Goal: Check status: Check status

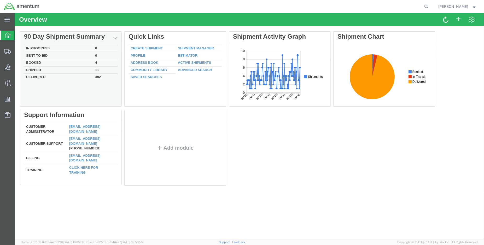
click at [33, 69] on div "Delete 90 Day Shipment Summary In Progress 0 Sent To Bid 0 Booked 4 Shipped 11 …" at bounding box center [249, 109] width 458 height 157
click at [37, 69] on td "Shipped" at bounding box center [58, 69] width 69 height 7
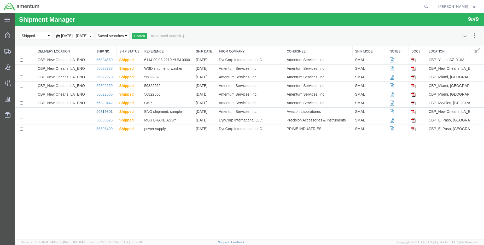
click at [108, 112] on link "56819801" at bounding box center [104, 111] width 16 height 4
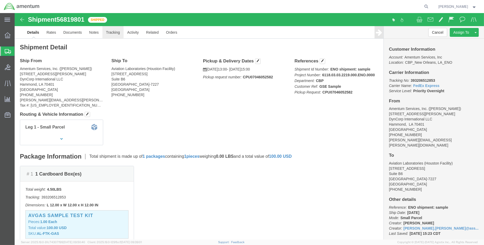
click link "Tracking"
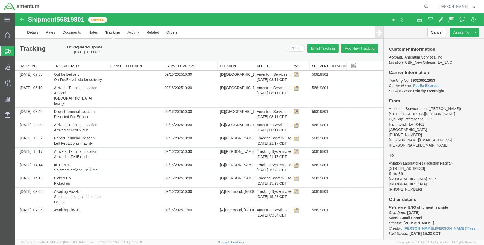
click at [9, 6] on img at bounding box center [22, 7] width 36 height 8
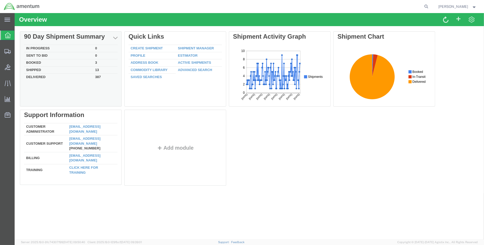
click at [35, 68] on td "Shipped" at bounding box center [58, 69] width 69 height 7
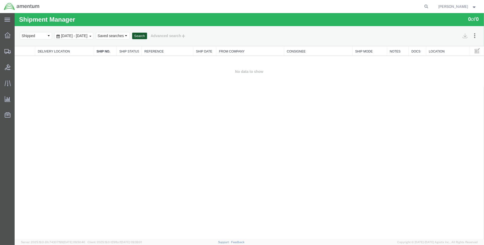
click at [147, 34] on button "Search" at bounding box center [139, 36] width 15 height 7
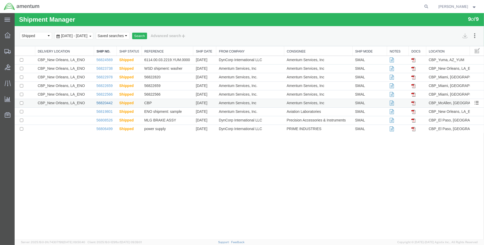
click at [103, 103] on link "56820442" at bounding box center [104, 103] width 16 height 4
click at [103, 68] on link "56823738" at bounding box center [104, 68] width 16 height 4
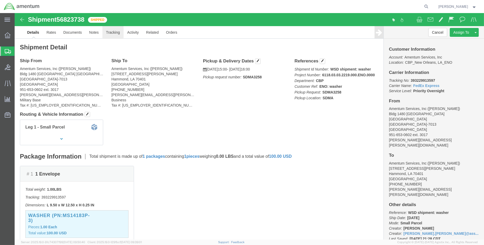
click link "Tracking"
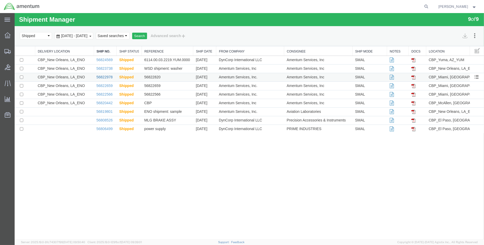
click at [104, 77] on link "56822978" at bounding box center [104, 77] width 16 height 4
